Goal: Task Accomplishment & Management: Use online tool/utility

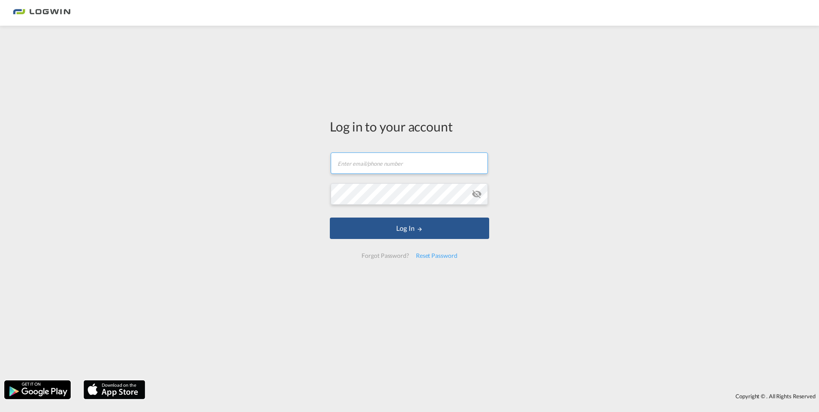
type input "[PERSON_NAME][EMAIL_ADDRESS][PERSON_NAME][DOMAIN_NAME]"
click at [417, 240] on form "[PERSON_NAME][EMAIL_ADDRESS][PERSON_NAME][DOMAIN_NAME] Email field is required …" at bounding box center [409, 205] width 159 height 123
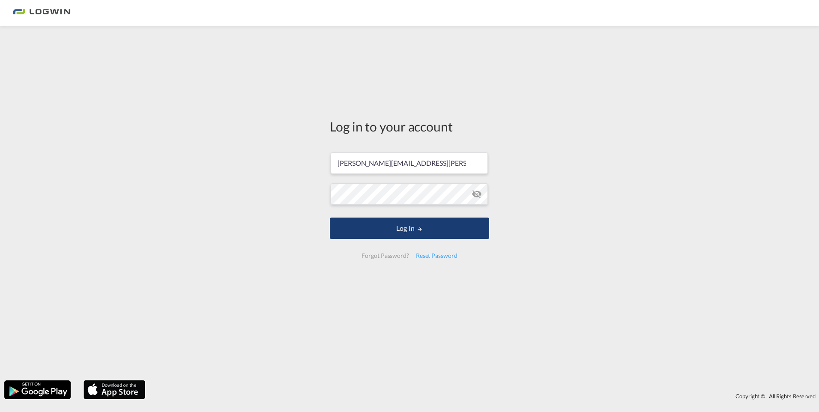
click at [421, 230] on md-icon "LOGIN" at bounding box center [420, 229] width 6 height 6
